Goal: Information Seeking & Learning: Find specific fact

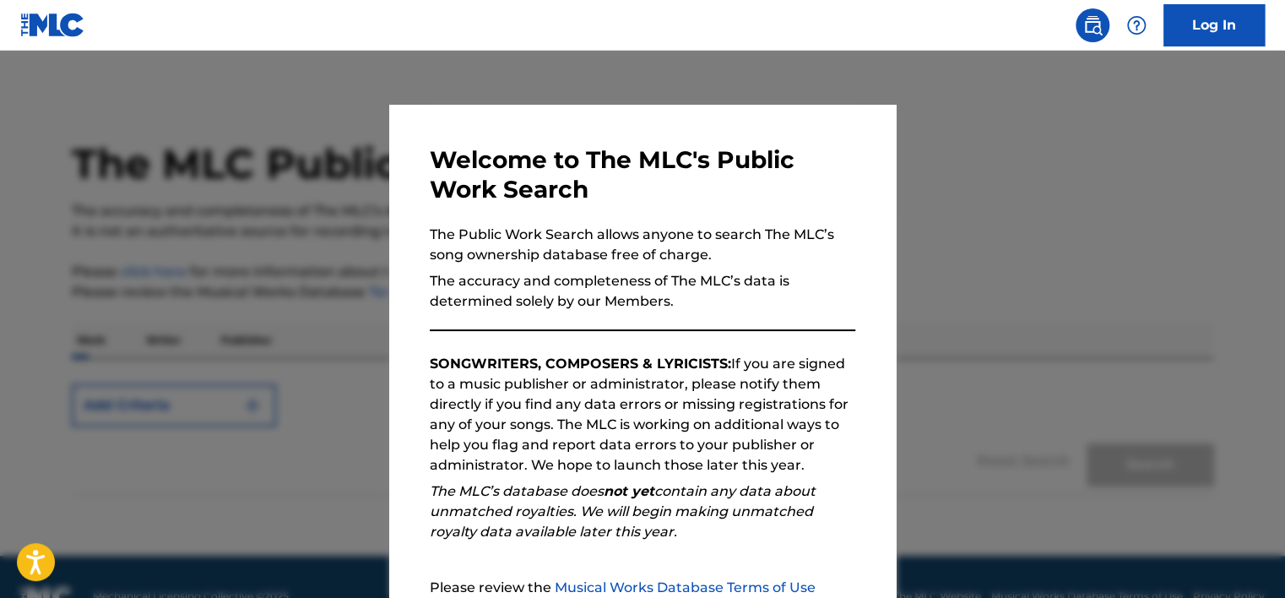
scroll to position [175, 0]
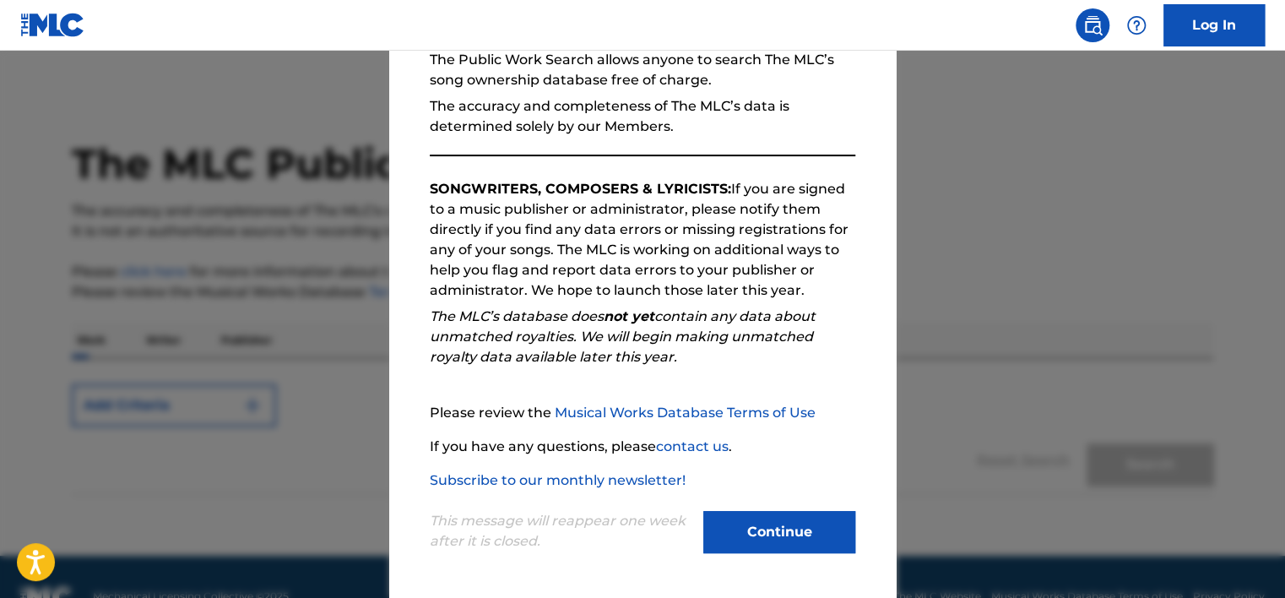
click at [771, 511] on button "Continue" at bounding box center [779, 532] width 152 height 42
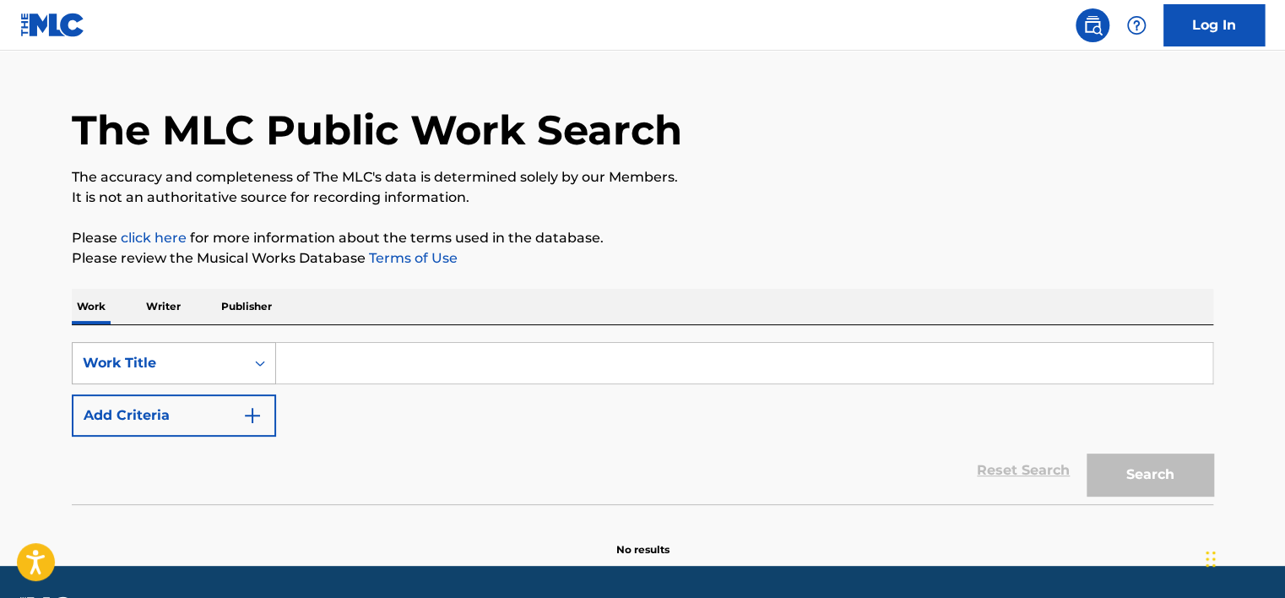
click at [229, 382] on div "Work Title" at bounding box center [174, 363] width 204 height 42
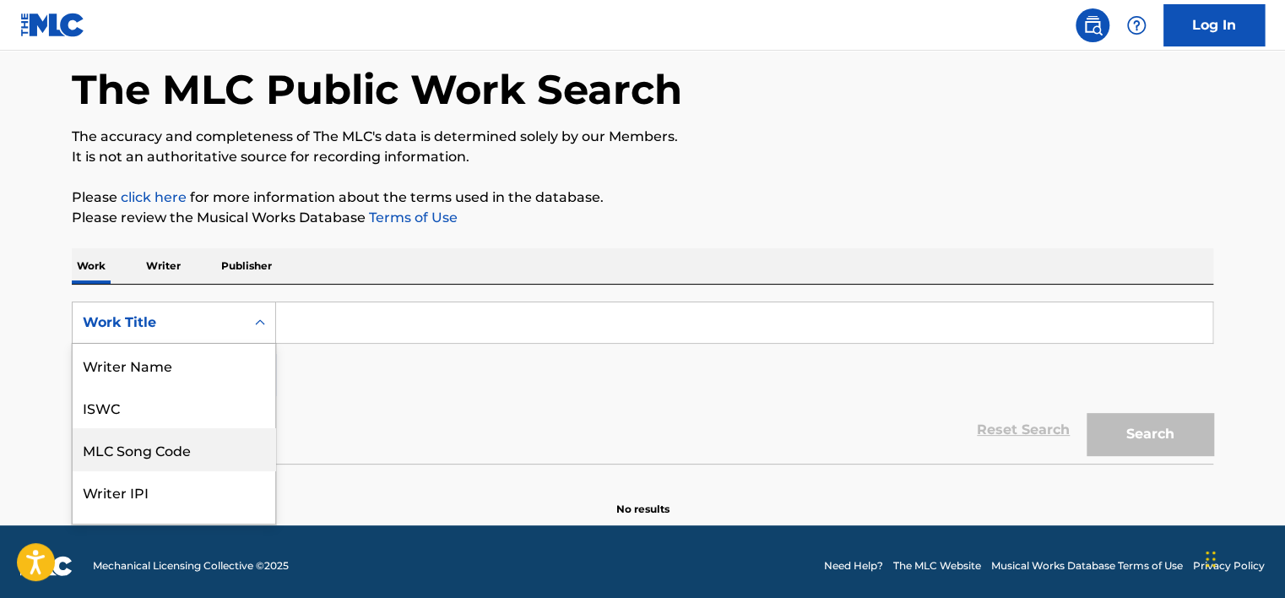
scroll to position [84, 0]
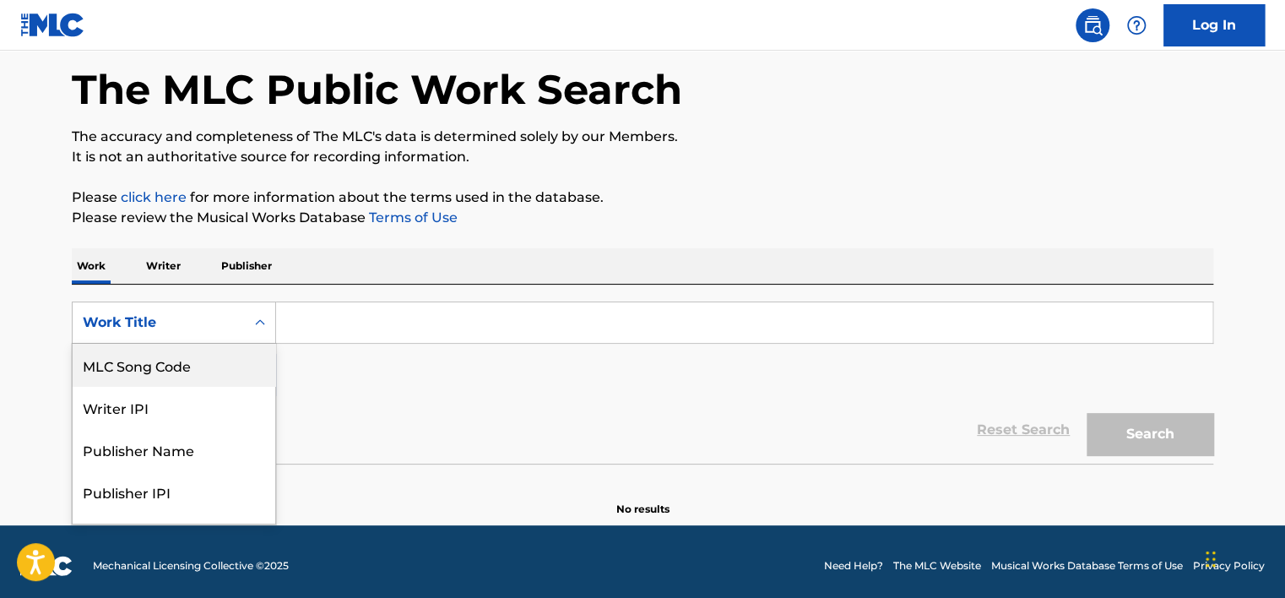
click at [209, 374] on div "MLC Song Code" at bounding box center [174, 365] width 203 height 42
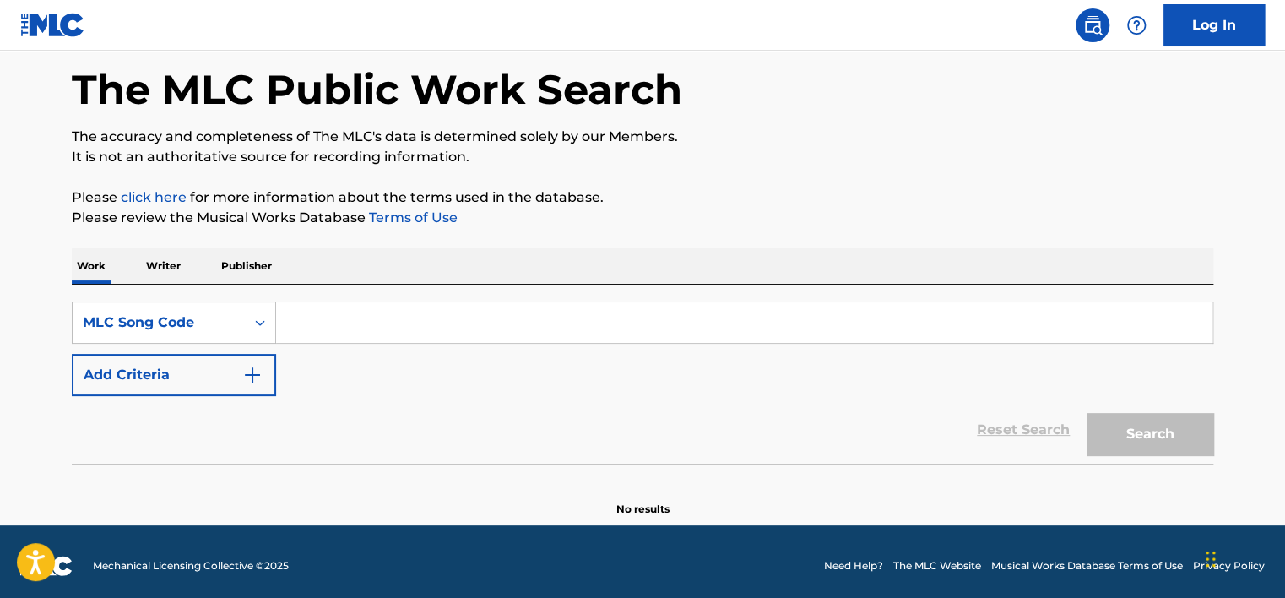
click at [312, 322] on input "Search Form" at bounding box center [744, 322] width 936 height 41
paste input "Y1780Z"
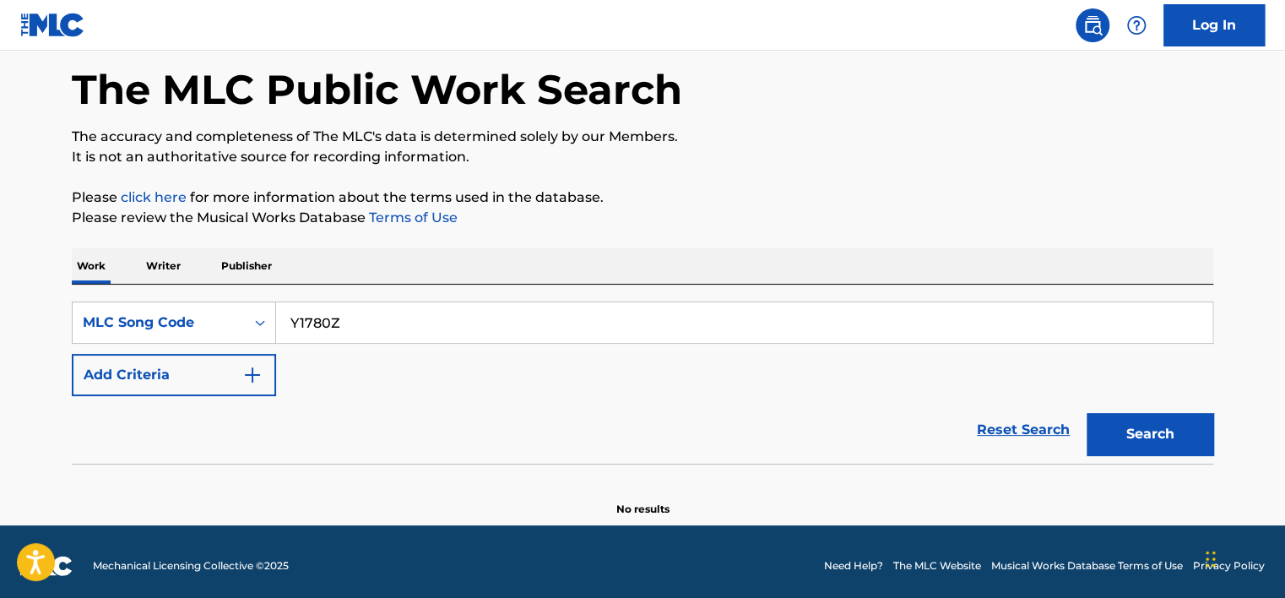
type input "Y1780Z"
click at [1122, 460] on div "Search" at bounding box center [1145, 430] width 135 height 68
click at [1129, 436] on button "Search" at bounding box center [1149, 434] width 127 height 42
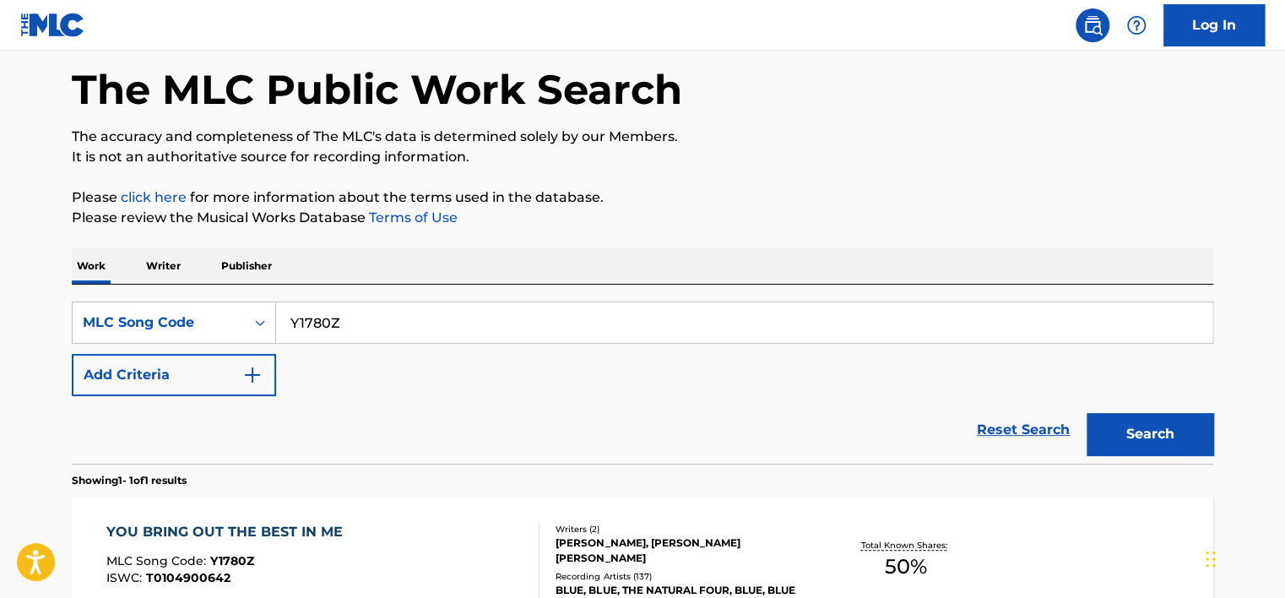
scroll to position [268, 0]
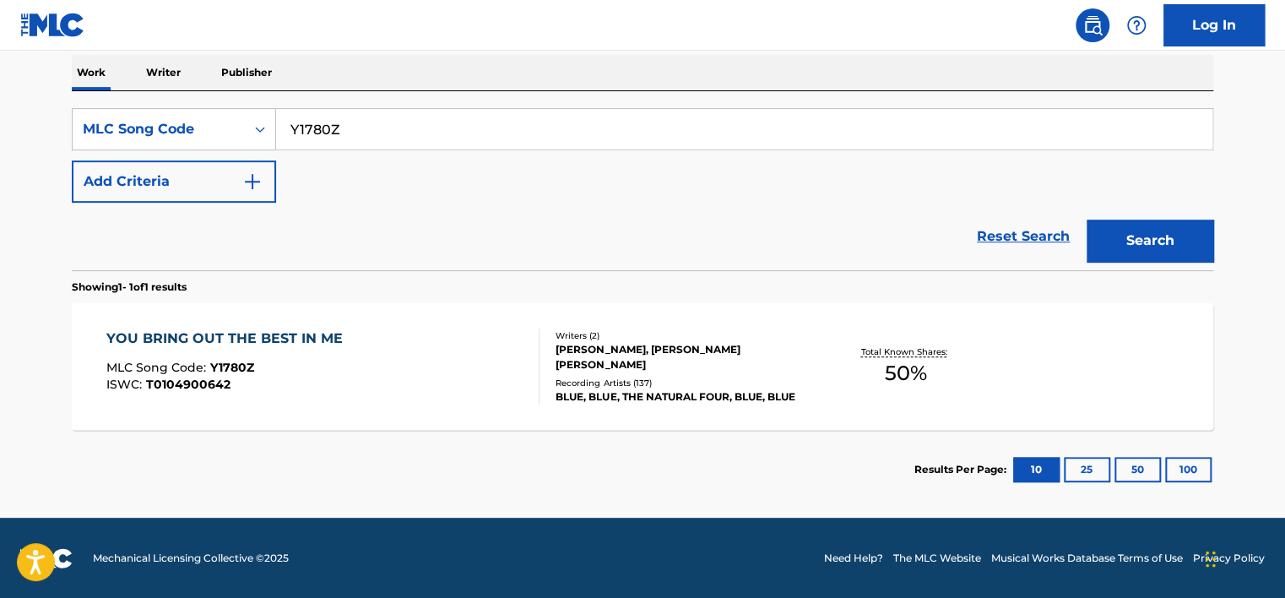
click at [662, 377] on div "Recording Artists ( 137 )" at bounding box center [682, 383] width 255 height 13
